Goal: Transaction & Acquisition: Download file/media

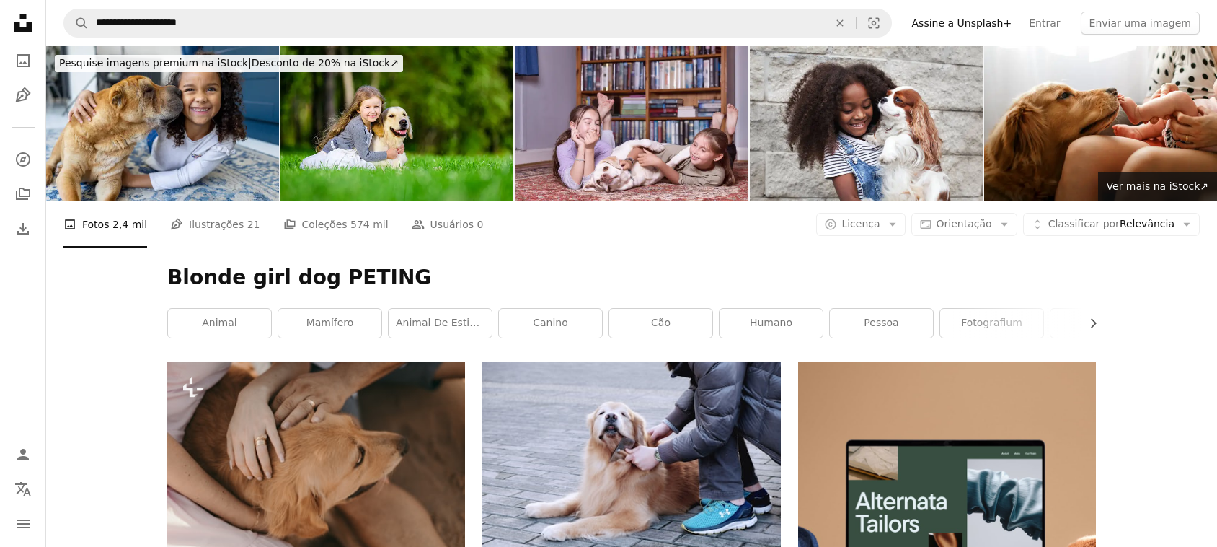
scroll to position [6579, 0]
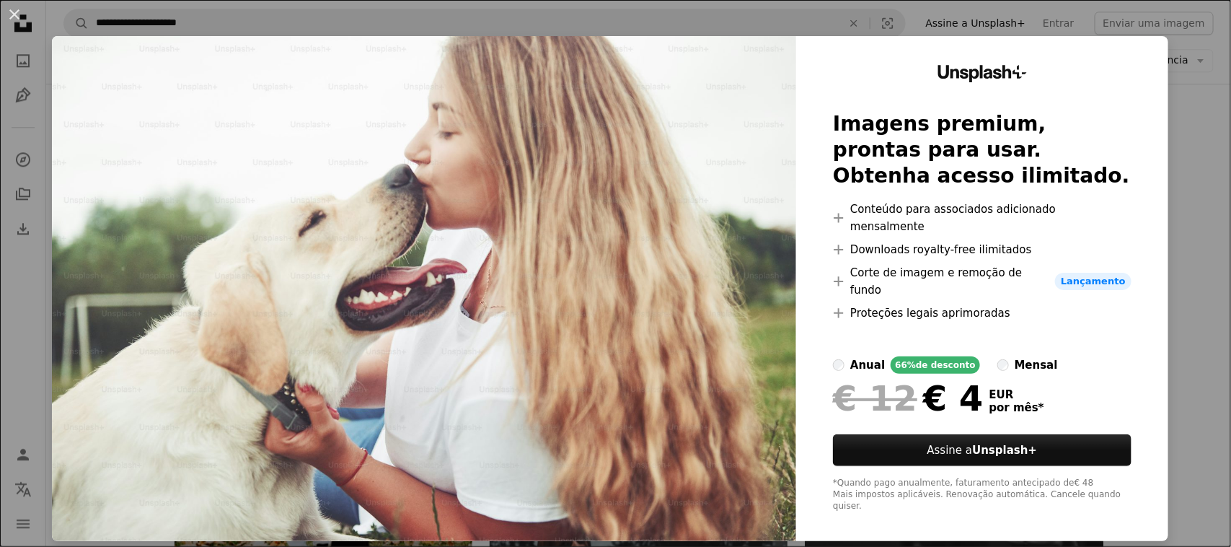
click at [1198, 170] on div "An X shape Unsplash+ Imagens premium, prontas para usar. Obtenha acesso ilimita…" at bounding box center [615, 273] width 1231 height 547
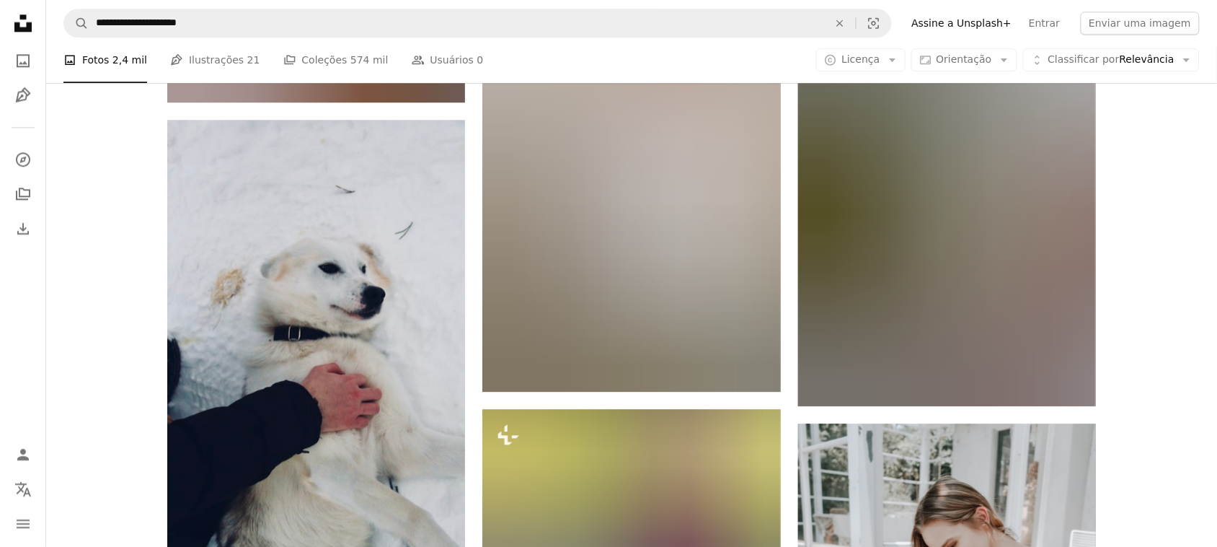
scroll to position [10995, 0]
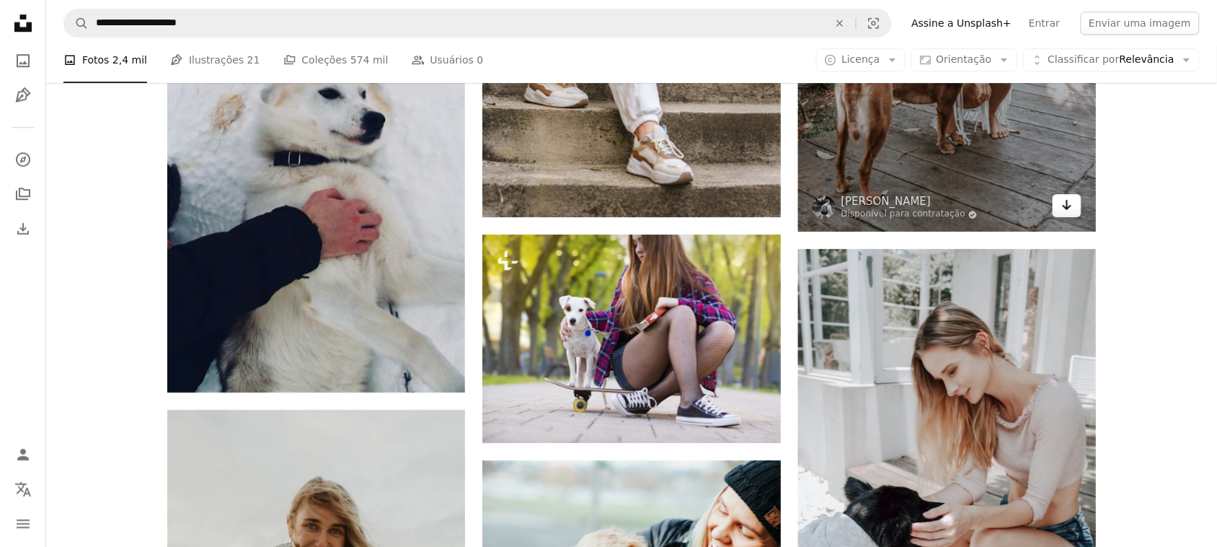
click at [1069, 211] on icon "Arrow pointing down" at bounding box center [1067, 204] width 12 height 17
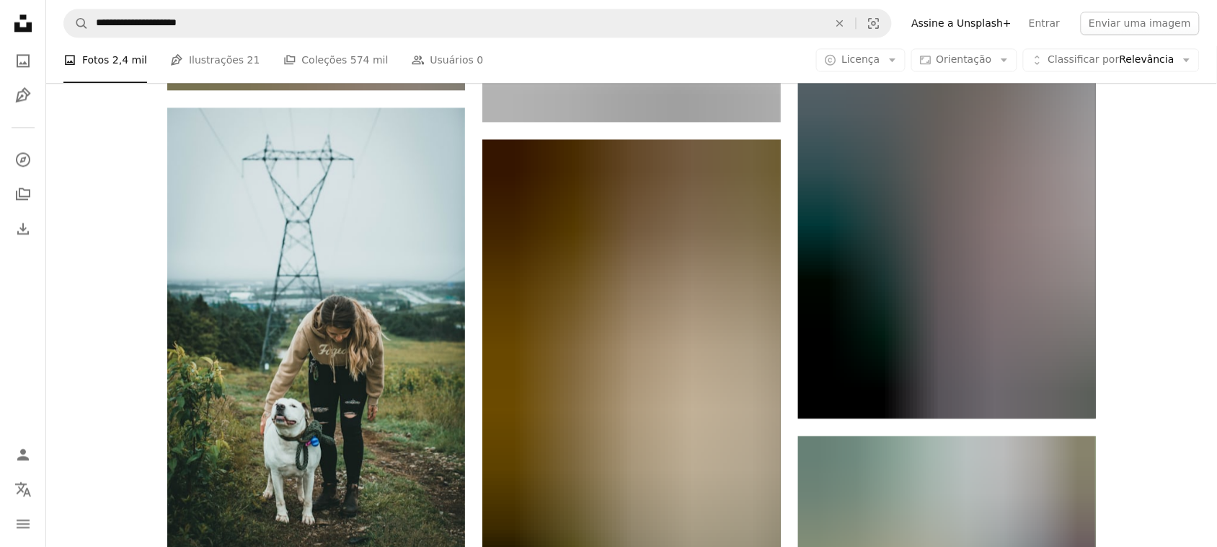
scroll to position [14150, 0]
